Goal: Connect with others: Participate in discussion

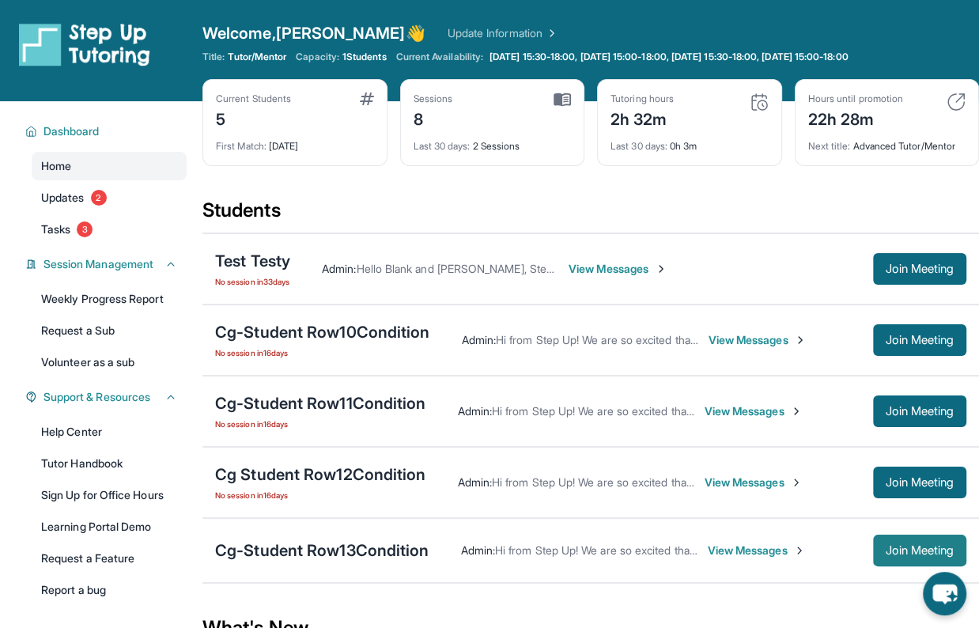
click at [923, 550] on span "Join Meeting" at bounding box center [920, 550] width 68 height 9
click at [390, 546] on div "Cg-Student Row13Condition" at bounding box center [322, 550] width 214 height 22
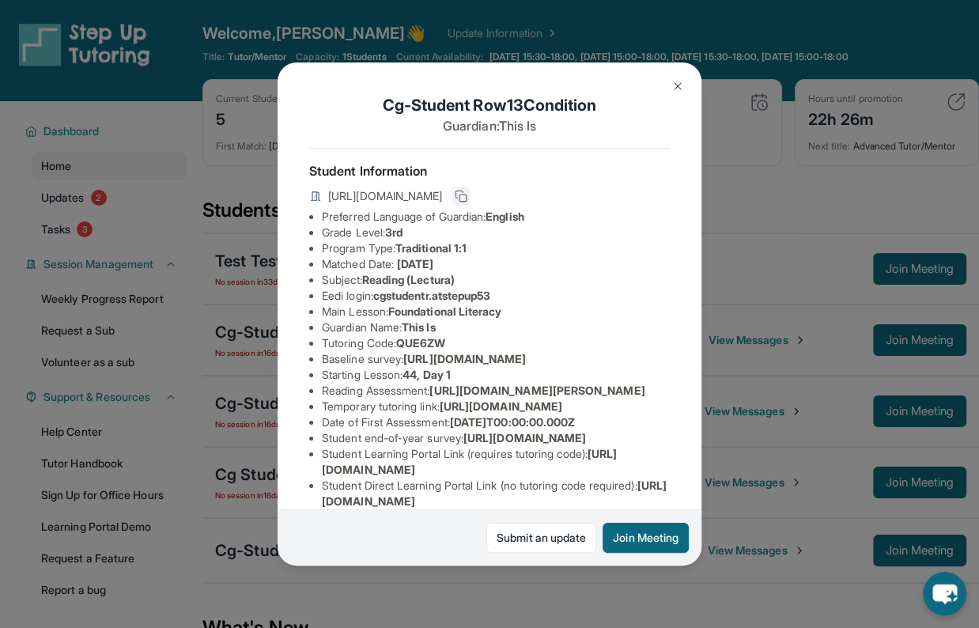
click at [466, 194] on rect at bounding box center [462, 197] width 7 height 7
click at [675, 93] on button at bounding box center [678, 86] width 32 height 32
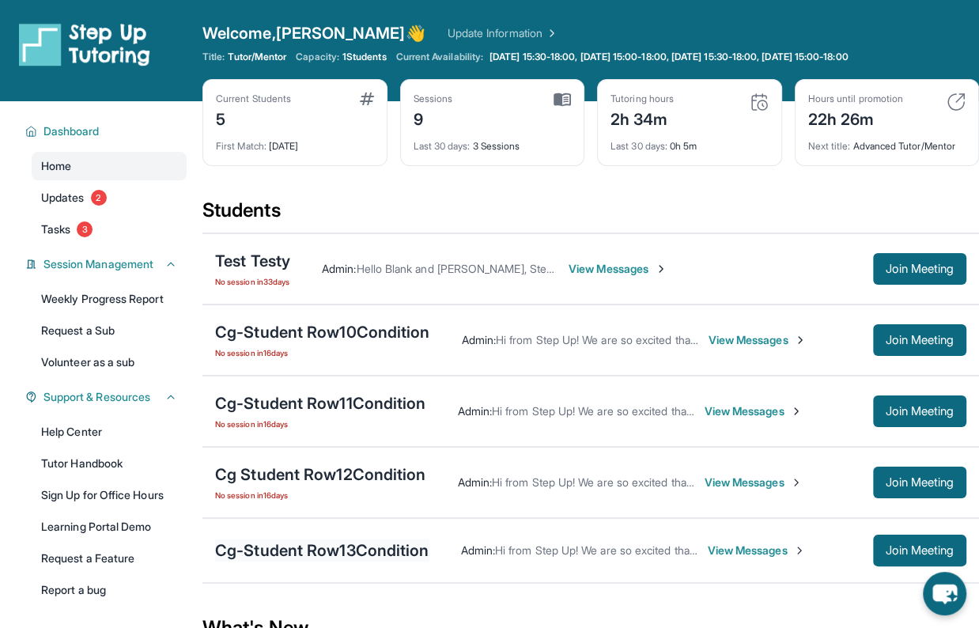
click at [390, 550] on div "Cg-Student Row13Condition" at bounding box center [322, 550] width 214 height 22
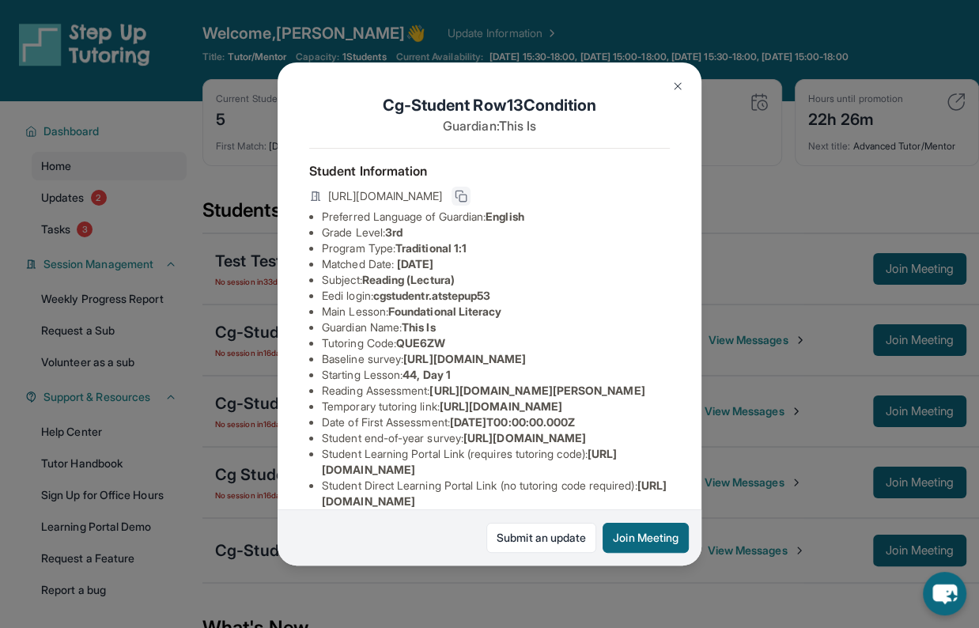
click at [463, 191] on icon at bounding box center [459, 194] width 7 height 7
